Goal: Transaction & Acquisition: Purchase product/service

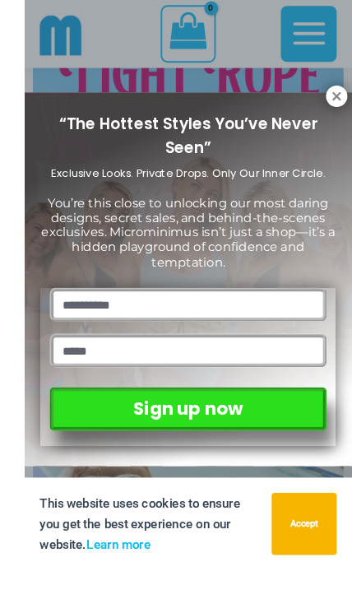
scroll to position [350, 0]
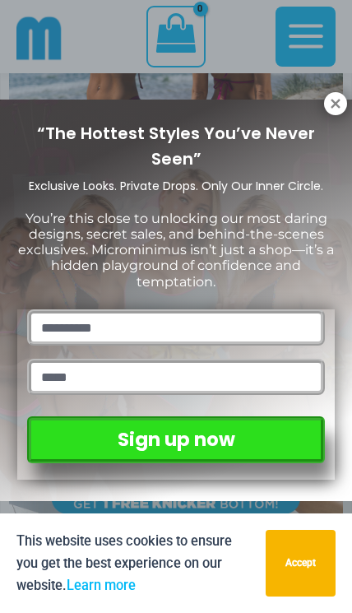
click at [334, 102] on icon at bounding box center [335, 103] width 9 height 9
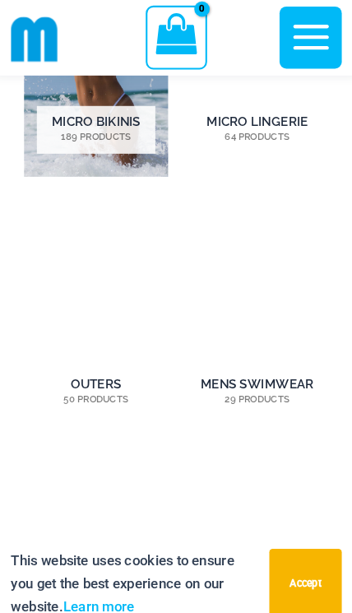
scroll to position [1412, 0]
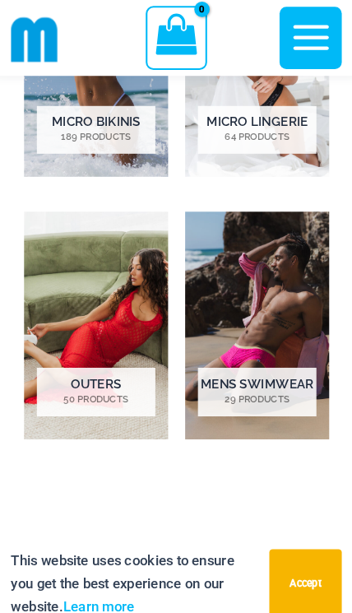
click at [240, 272] on img "Visit product category Mens Swimwear" at bounding box center [253, 314] width 139 height 220
click at [232, 274] on img "Visit product category Mens Swimwear" at bounding box center [253, 314] width 139 height 220
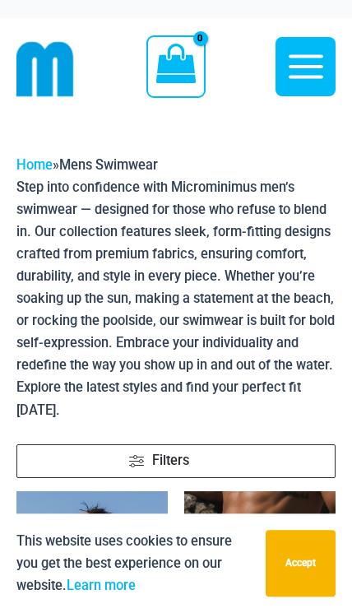
scroll to position [1, 0]
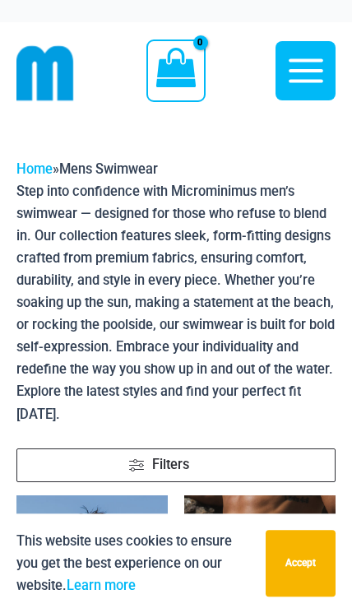
click at [313, 70] on icon "button" at bounding box center [306, 70] width 35 height 24
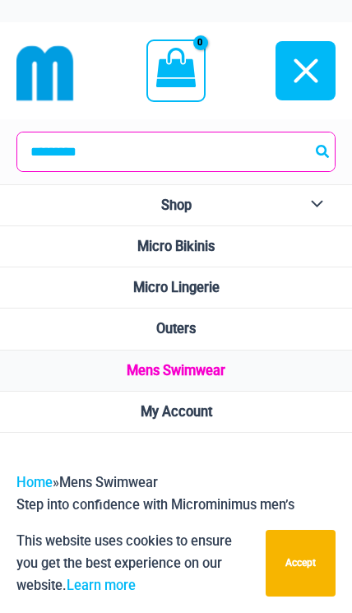
click at [137, 249] on span "Micro Bikinis" at bounding box center [175, 247] width 77 height 16
click at [133, 245] on link "Micro Bikinis" at bounding box center [176, 246] width 352 height 41
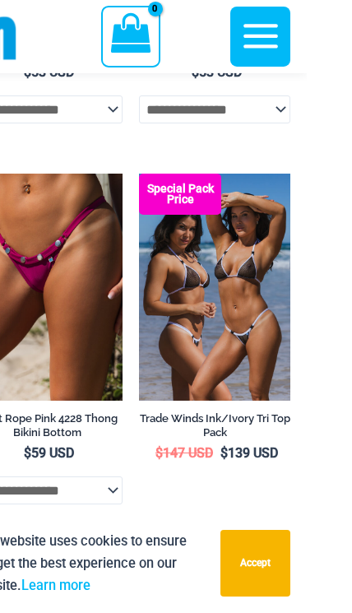
scroll to position [1597, 0]
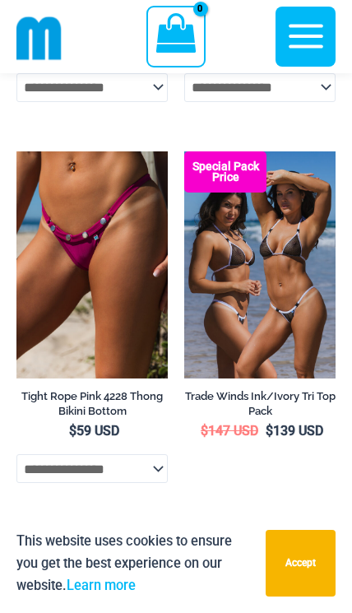
click at [184, 151] on img at bounding box center [184, 151] width 0 height 0
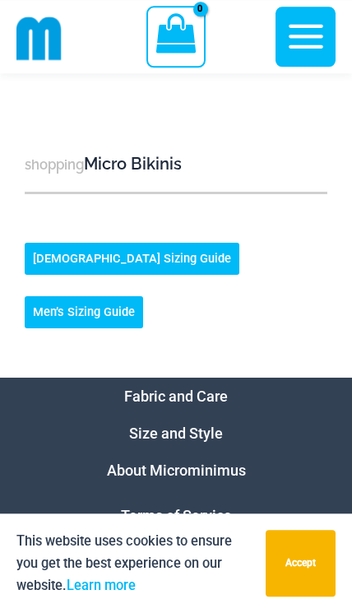
scroll to position [7275, 0]
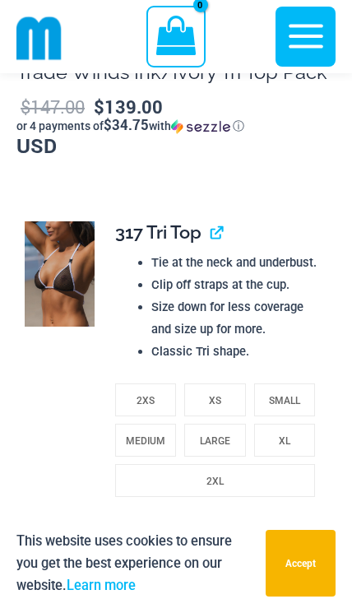
scroll to position [1326, 0]
